Goal: Task Accomplishment & Management: Use online tool/utility

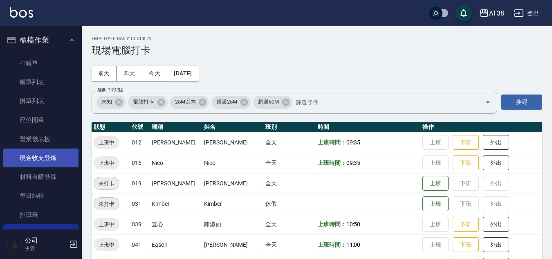
click at [28, 158] on link "現金收支登錄" at bounding box center [40, 157] width 75 height 19
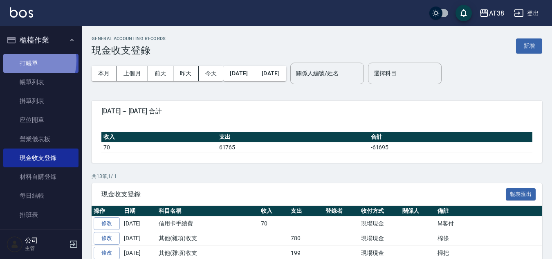
click at [23, 61] on link "打帳單" at bounding box center [40, 63] width 75 height 19
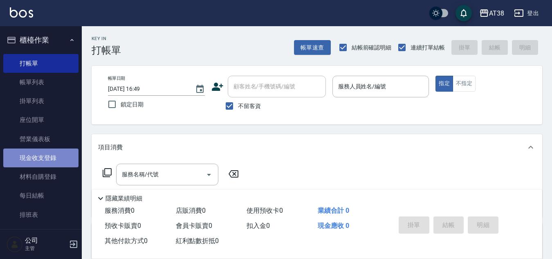
click at [52, 157] on link "現金收支登錄" at bounding box center [40, 157] width 75 height 19
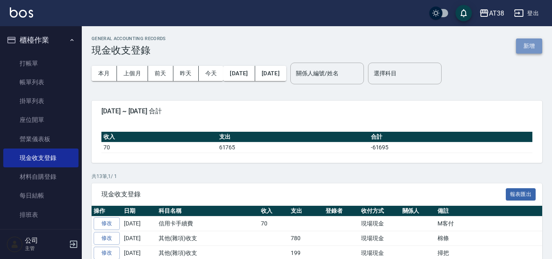
click at [533, 46] on button "新增" at bounding box center [529, 45] width 26 height 15
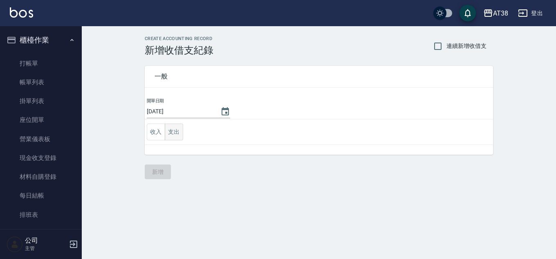
click at [173, 135] on button "支出" at bounding box center [174, 132] width 18 height 17
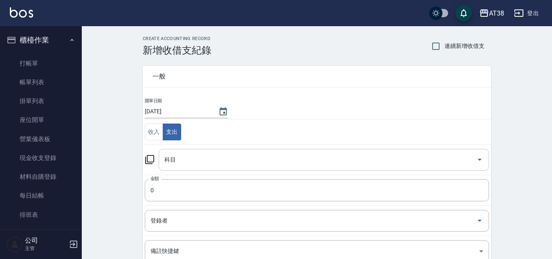
click at [173, 158] on div "科目 科目" at bounding box center [324, 160] width 330 height 22
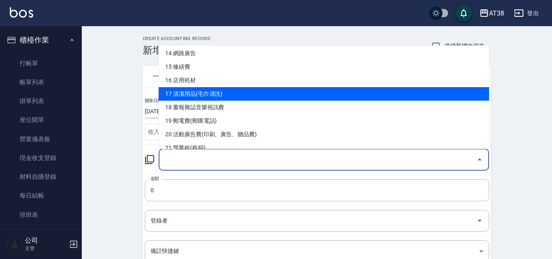
scroll to position [245, 0]
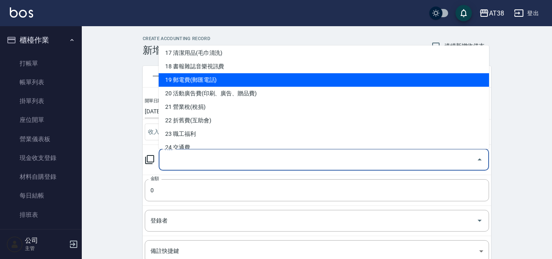
click at [204, 85] on li "19 郵電費(郵匯電話)" at bounding box center [324, 79] width 330 height 13
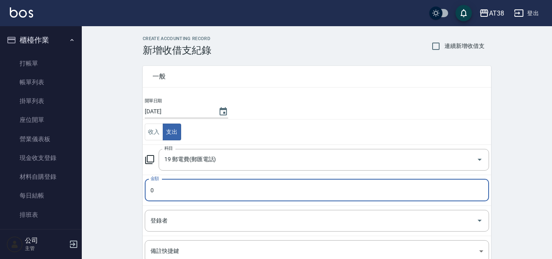
type input "19 郵電費(郵匯電話)"
type input "1046"
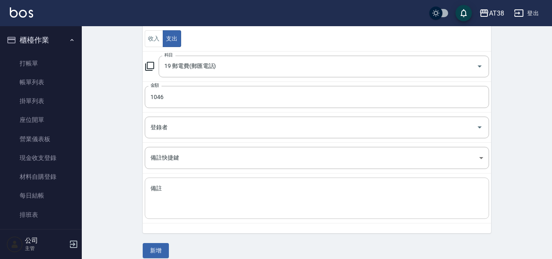
scroll to position [102, 0]
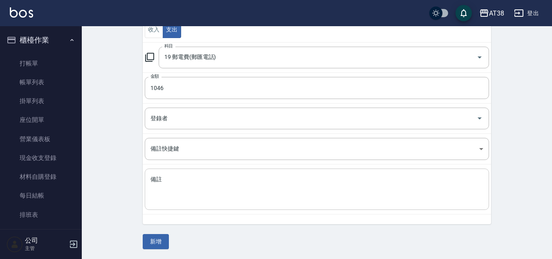
click at [191, 189] on textarea "備註" at bounding box center [317, 189] width 333 height 28
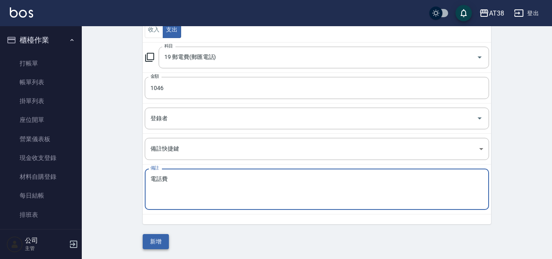
type textarea "電話費"
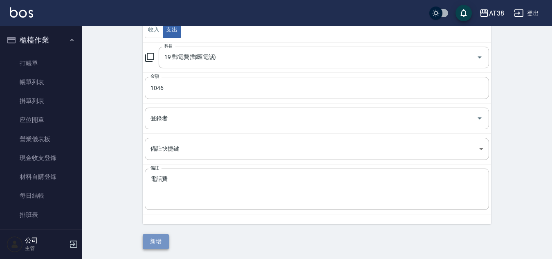
click at [154, 242] on button "新增" at bounding box center [156, 241] width 26 height 15
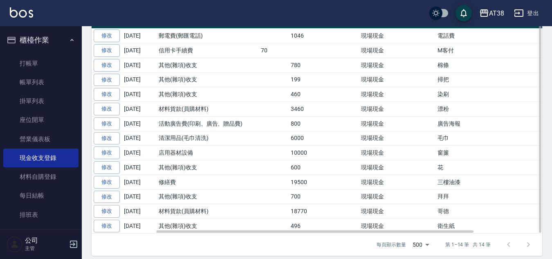
scroll to position [194, 0]
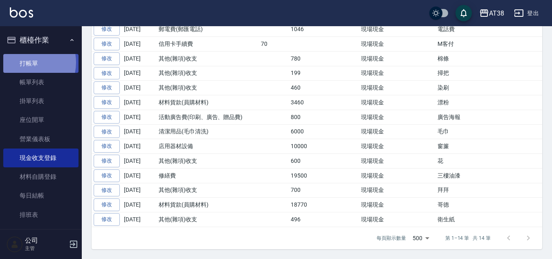
click at [23, 62] on link "打帳單" at bounding box center [40, 63] width 75 height 19
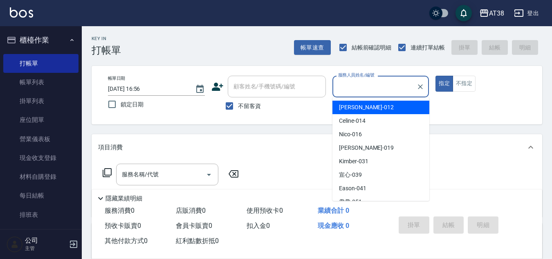
click at [170, 48] on div "Key In 打帳單 帳單速查 結帳前確認明細 連續打單結帳 掛單 結帳 明細" at bounding box center [312, 41] width 461 height 30
